Goal: Task Accomplishment & Management: Use online tool/utility

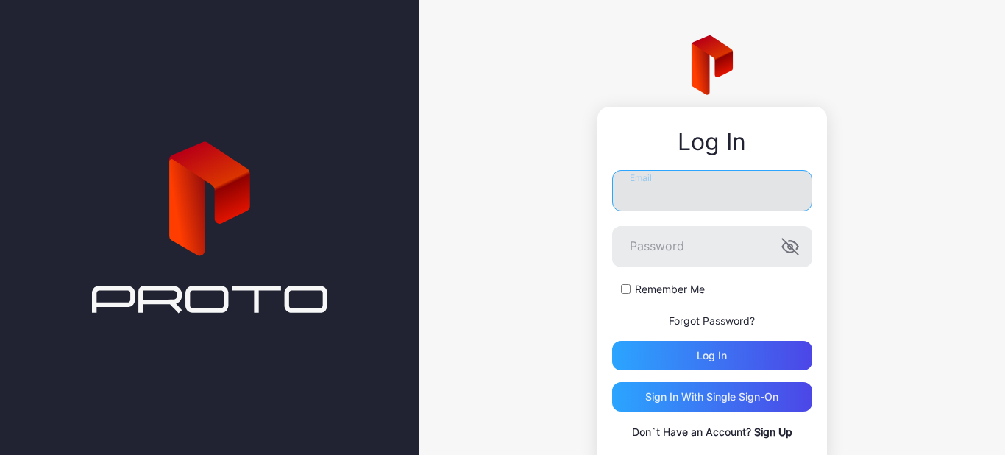
click at [616, 198] on input "Email" at bounding box center [712, 190] width 200 height 41
type input "**********"
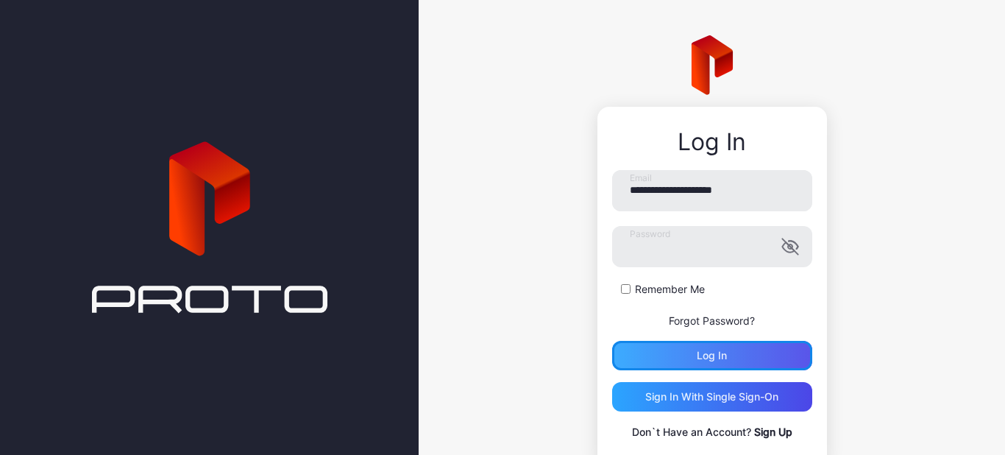
click at [684, 355] on div "Log in" at bounding box center [712, 355] width 200 height 29
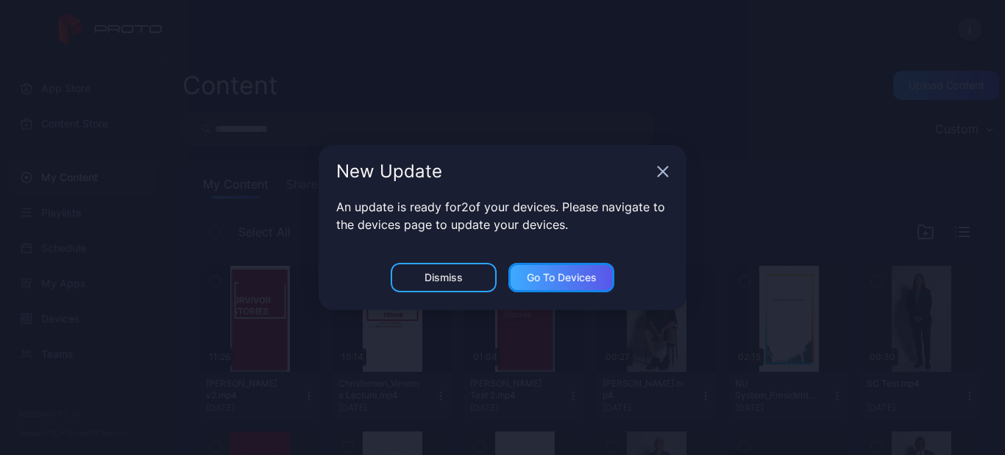
click at [534, 276] on div "Go to devices" at bounding box center [562, 278] width 70 height 12
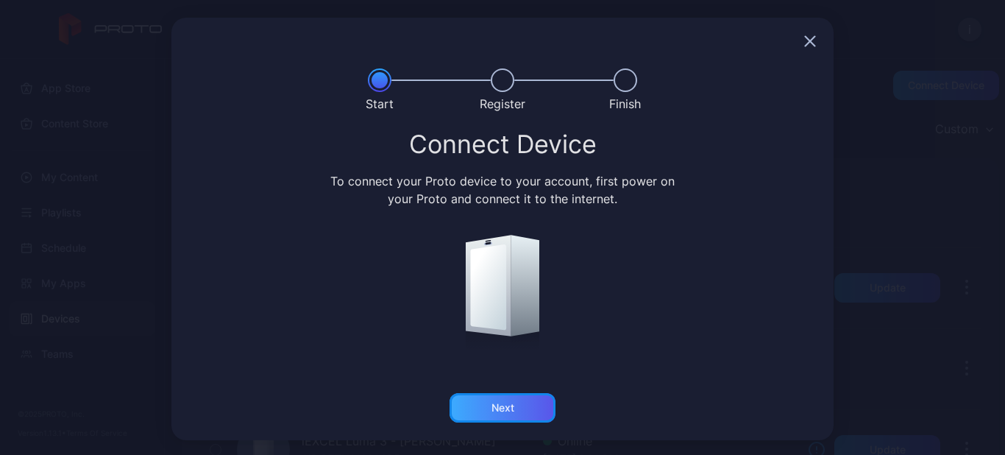
click at [492, 412] on div "Next" at bounding box center [503, 408] width 23 height 12
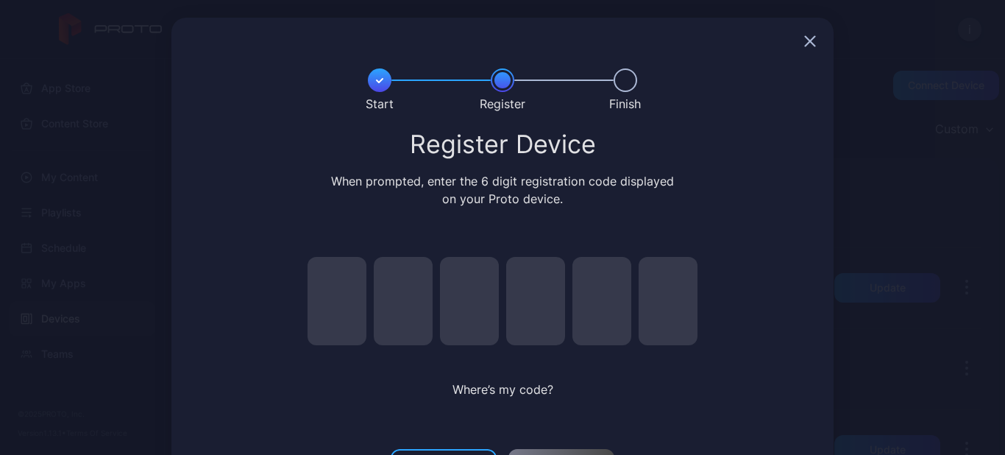
click at [560, 398] on div "Where’s my code?" at bounding box center [502, 333] width 427 height 196
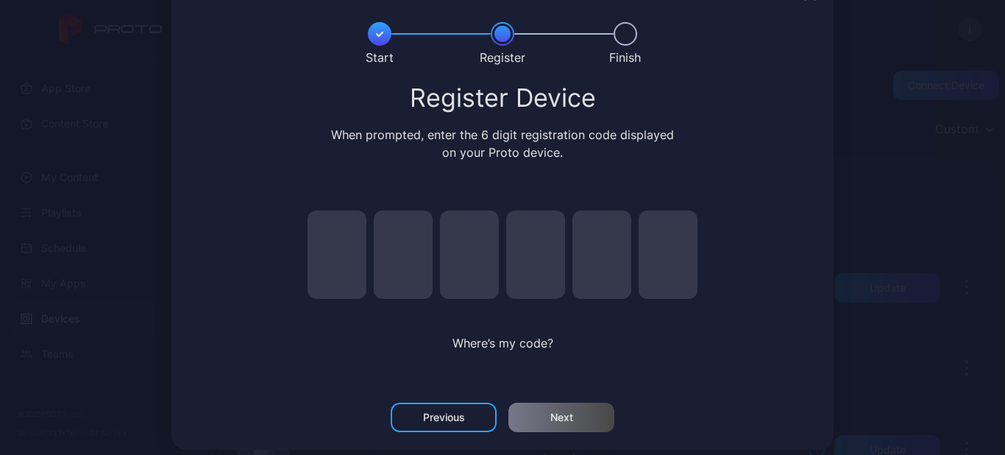
scroll to position [59, 0]
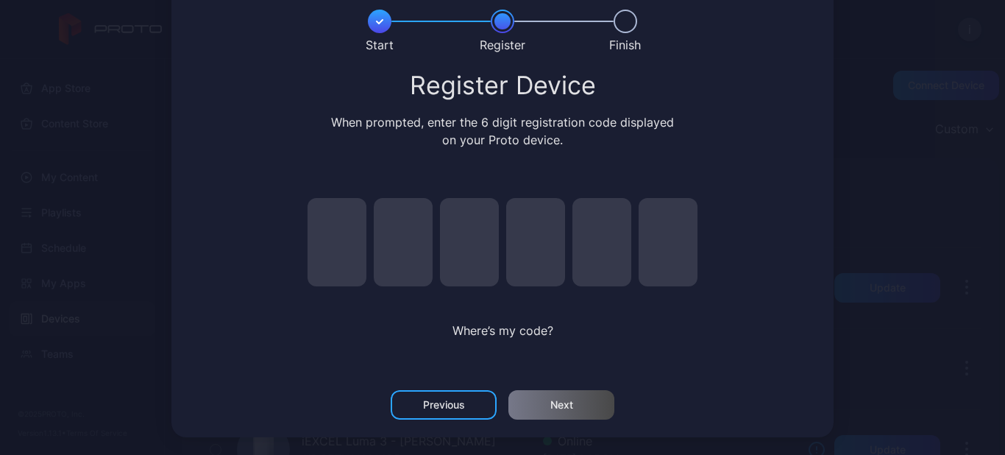
click at [341, 258] on input "pin code 1 of 6" at bounding box center [337, 242] width 59 height 88
type input "*"
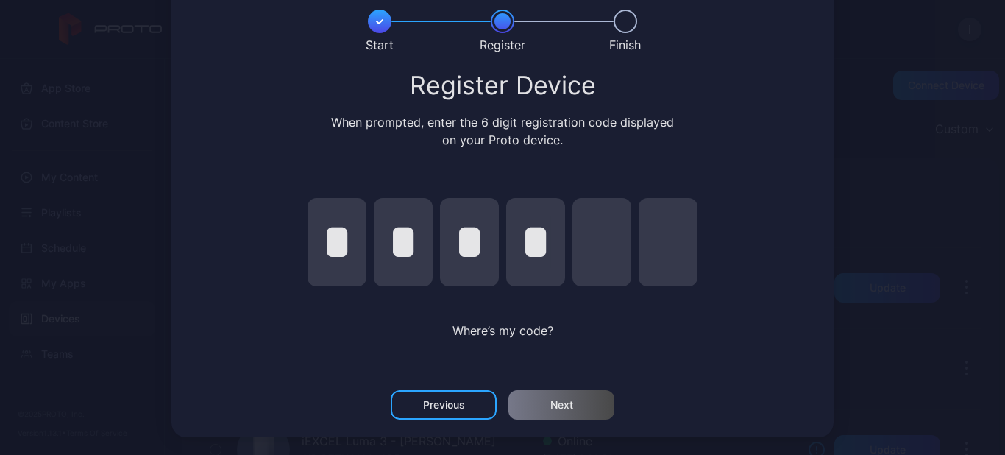
type input "*"
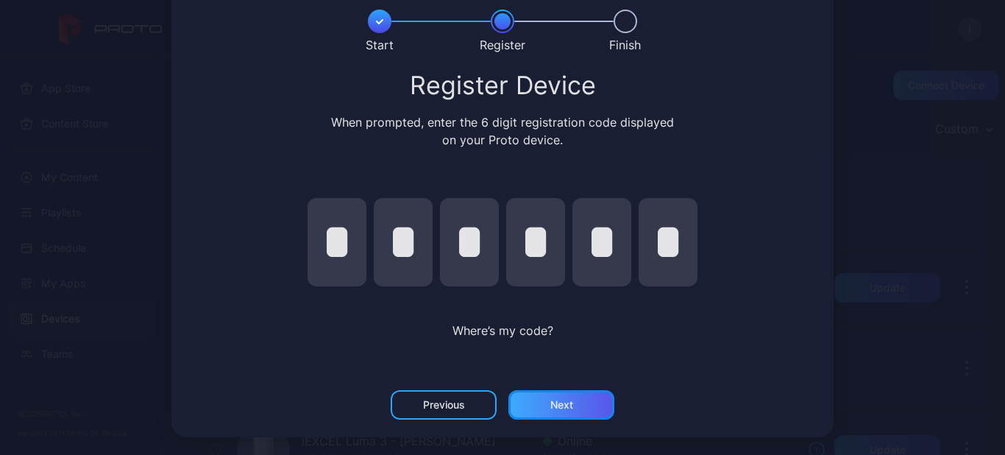
click at [581, 402] on div "Next" at bounding box center [561, 404] width 106 height 29
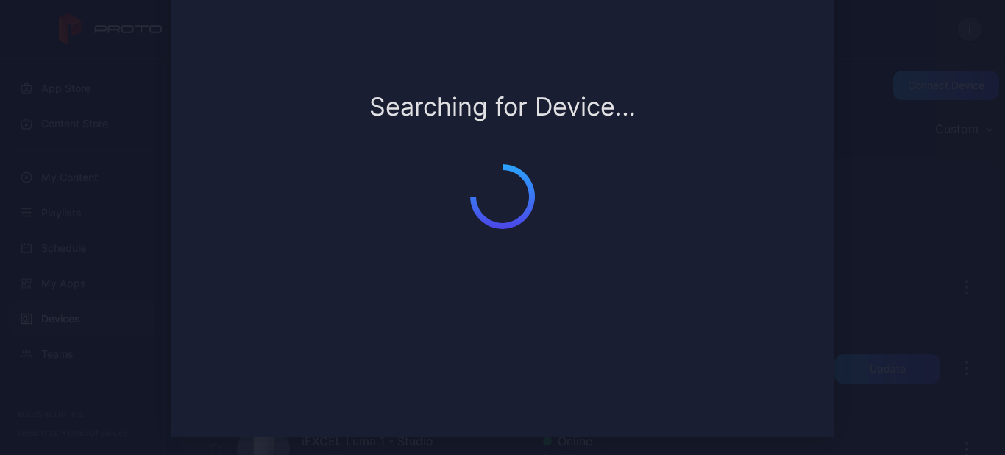
scroll to position [13, 0]
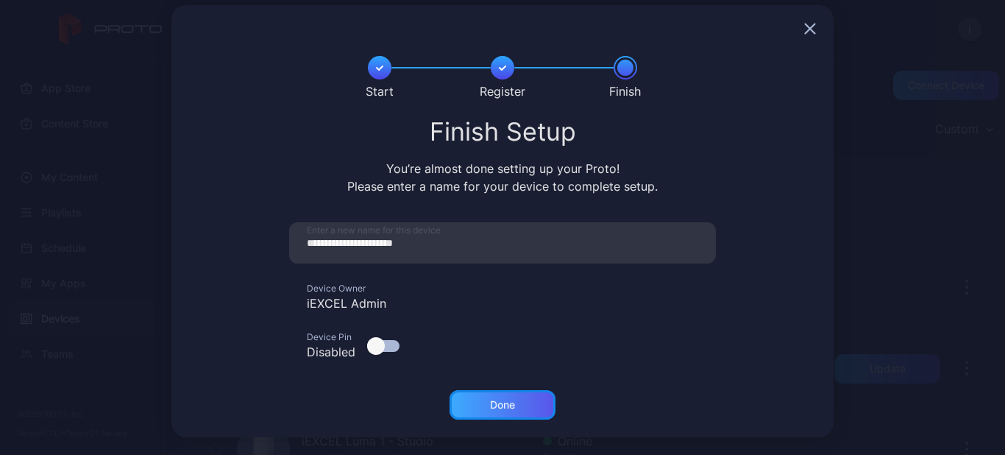
click at [513, 397] on div "Done" at bounding box center [503, 404] width 106 height 29
